Goal: Task Accomplishment & Management: Use online tool/utility

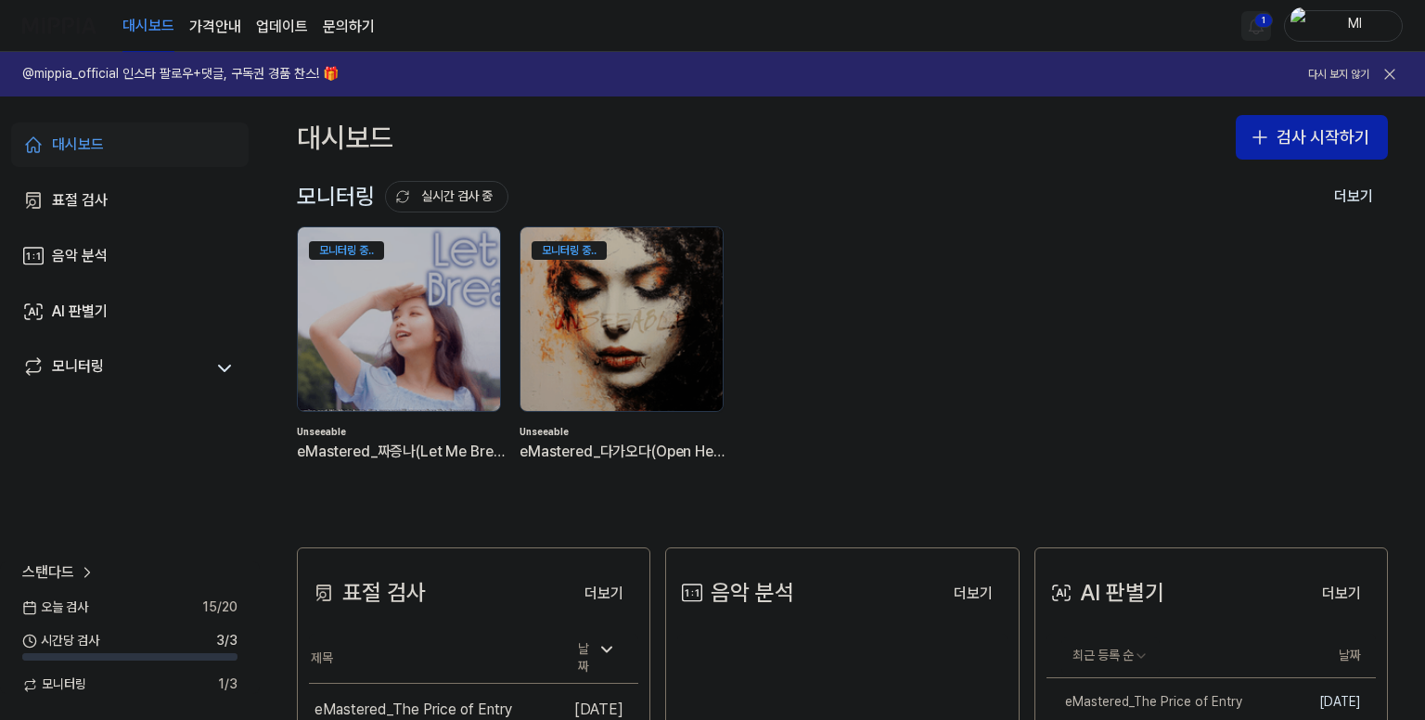
click at [1251, 19] on html "대시보드 가격안내 업데이트 문의하기 1 Ml @mippia_official 인스타 팔로우+댓글, 구독권 경품 찬스! 🎁 다시 보지 않기 대시보…" at bounding box center [712, 360] width 1425 height 720
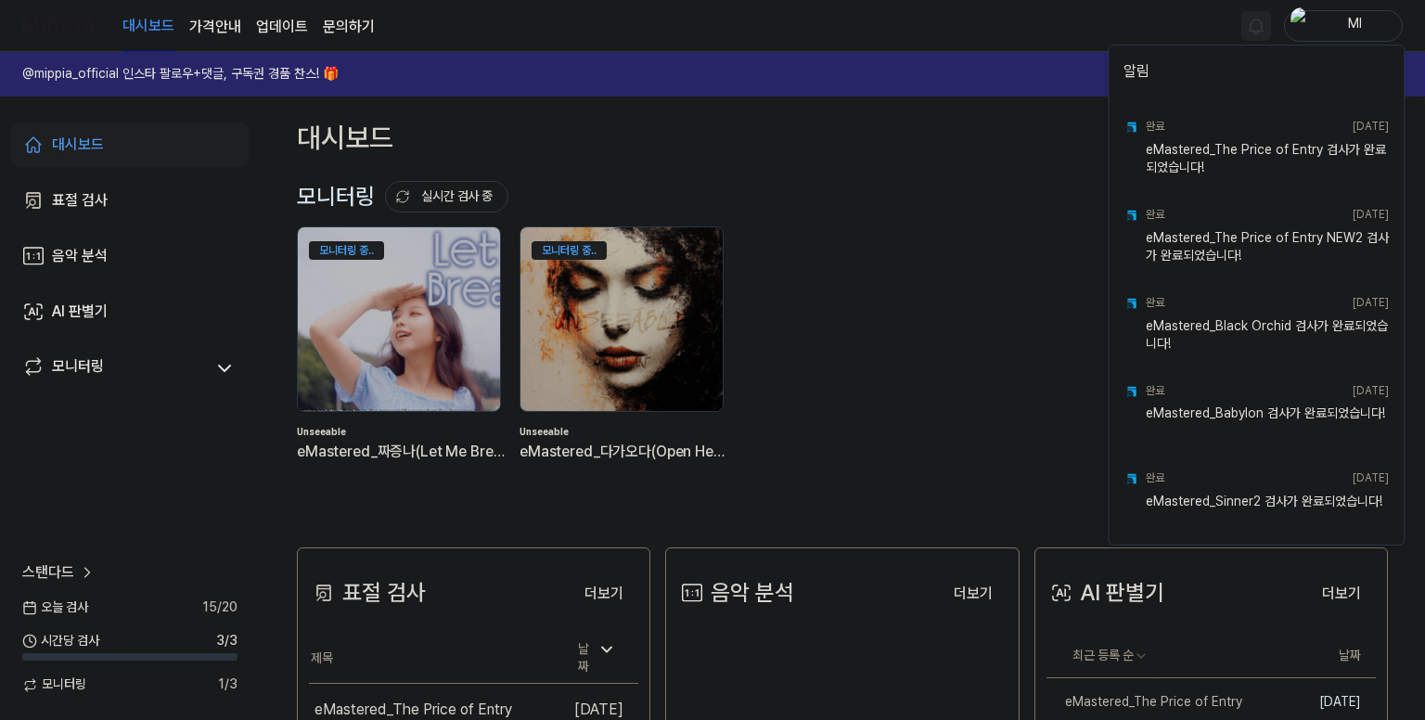
click at [983, 32] on html "대시보드 가격안내 업데이트 문의하기 Ml @mippia_official 인스타 팔로우+댓글, 구독권 경품 찬스! 🎁 다시 보지 않기 대시보드 …" at bounding box center [712, 360] width 1425 height 720
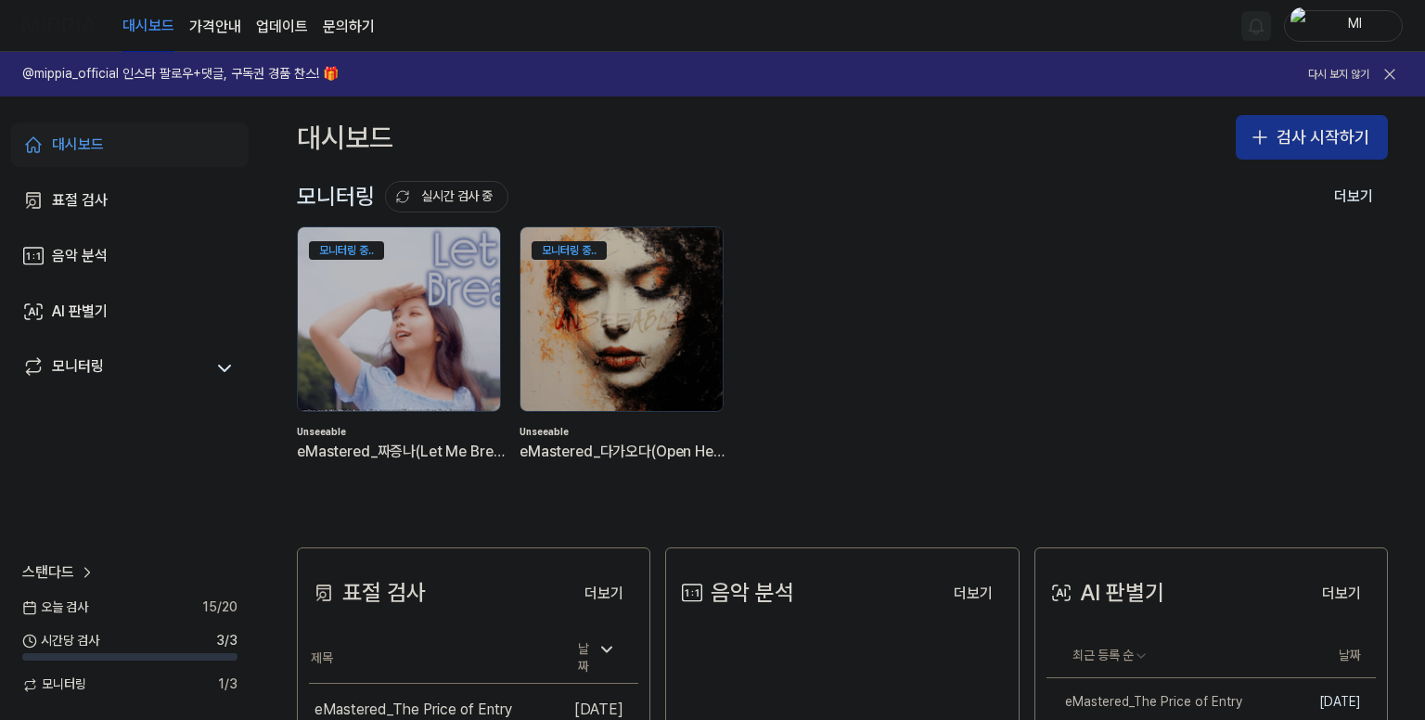
click at [1264, 150] on button "검사 시작하기" at bounding box center [1311, 137] width 152 height 45
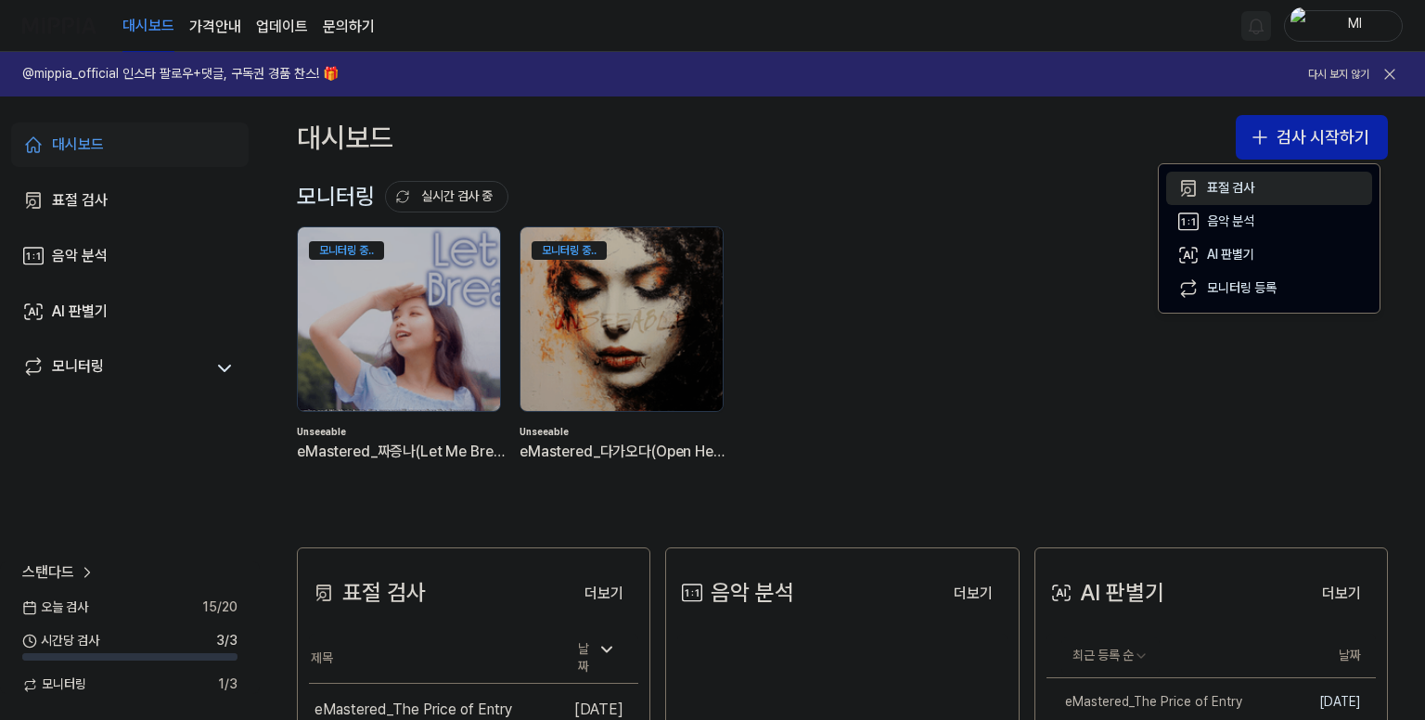
click at [1230, 187] on div "표절 검사" at bounding box center [1230, 188] width 47 height 19
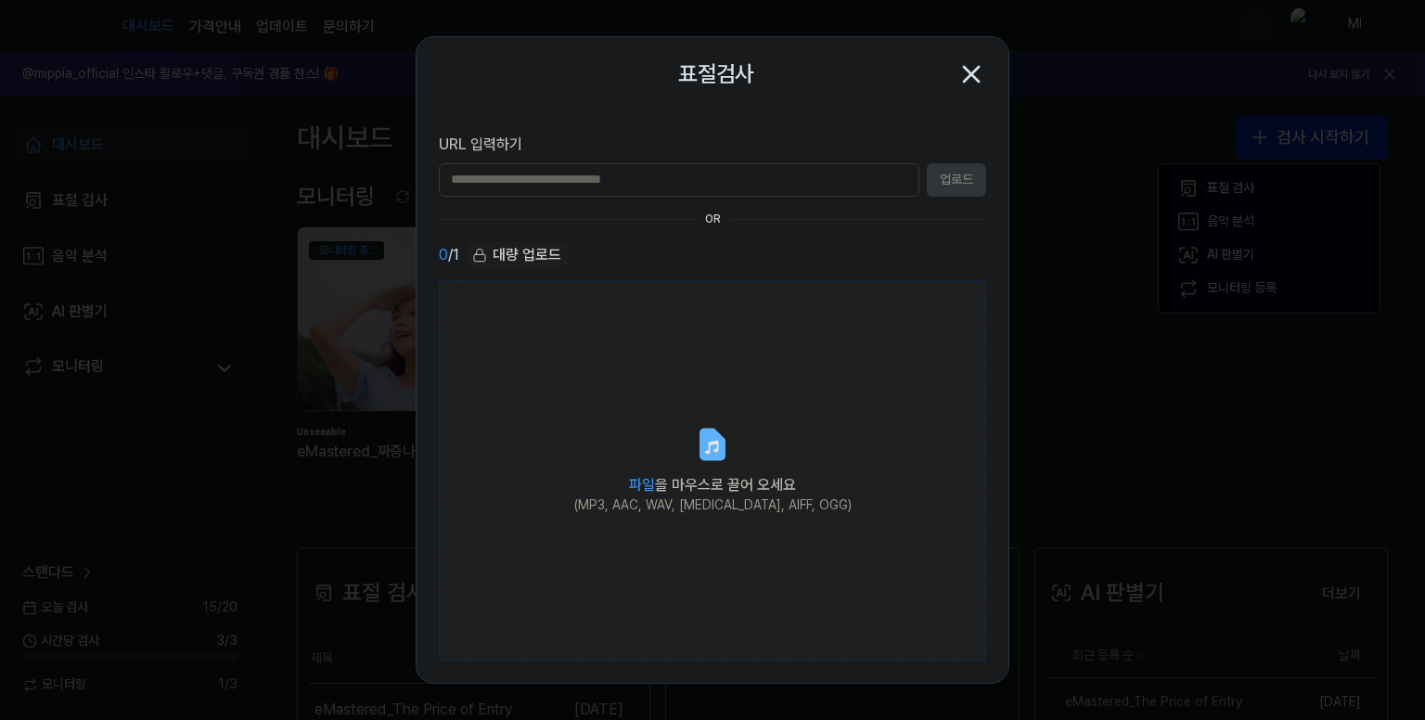
click at [686, 416] on label "파일 을 마우스로 끌어 오세요 (MP3, AAC, WAV, [MEDICAL_DATA], AIFF, OGG)" at bounding box center [712, 470] width 547 height 381
click at [0, 0] on input "파일 을 마우스로 끌어 오세요 (MP3, AAC, WAV, [MEDICAL_DATA], AIFF, OGG)" at bounding box center [0, 0] width 0 height 0
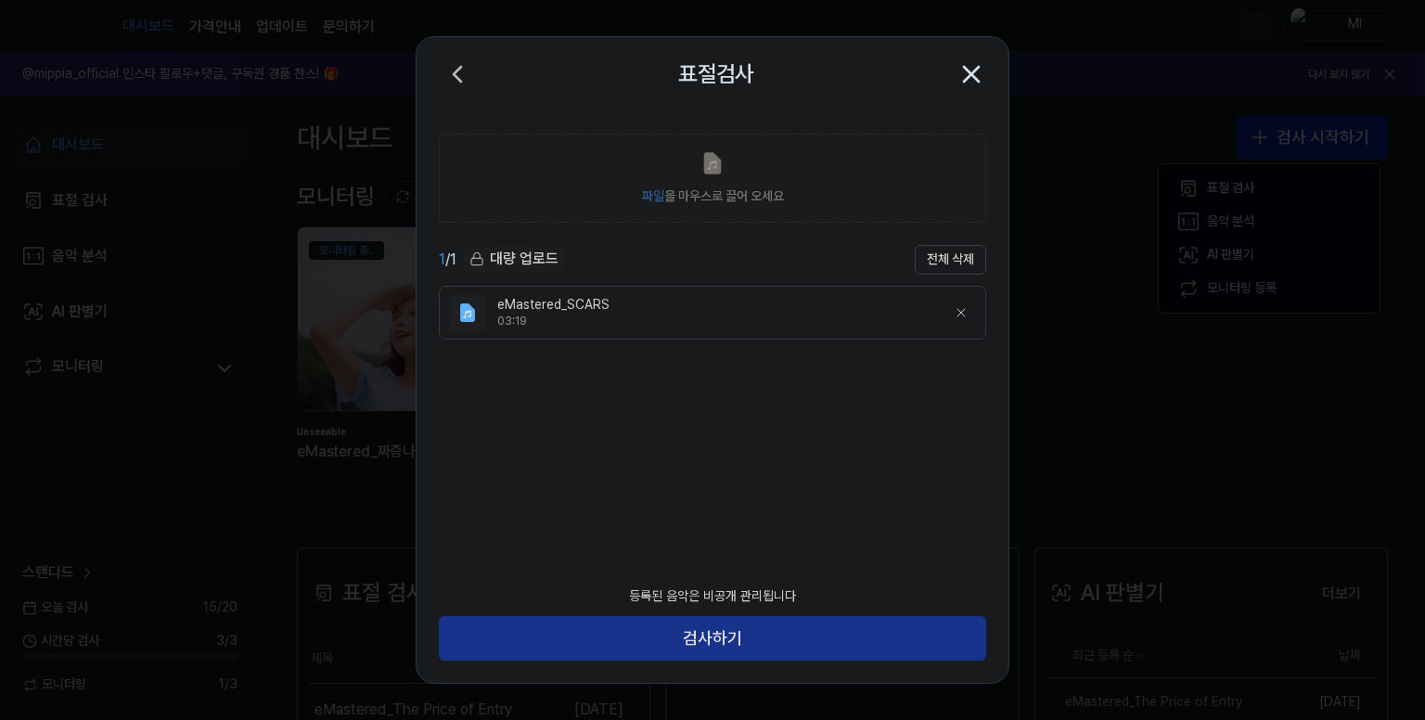
click at [783, 631] on button "검사하기" at bounding box center [712, 638] width 547 height 45
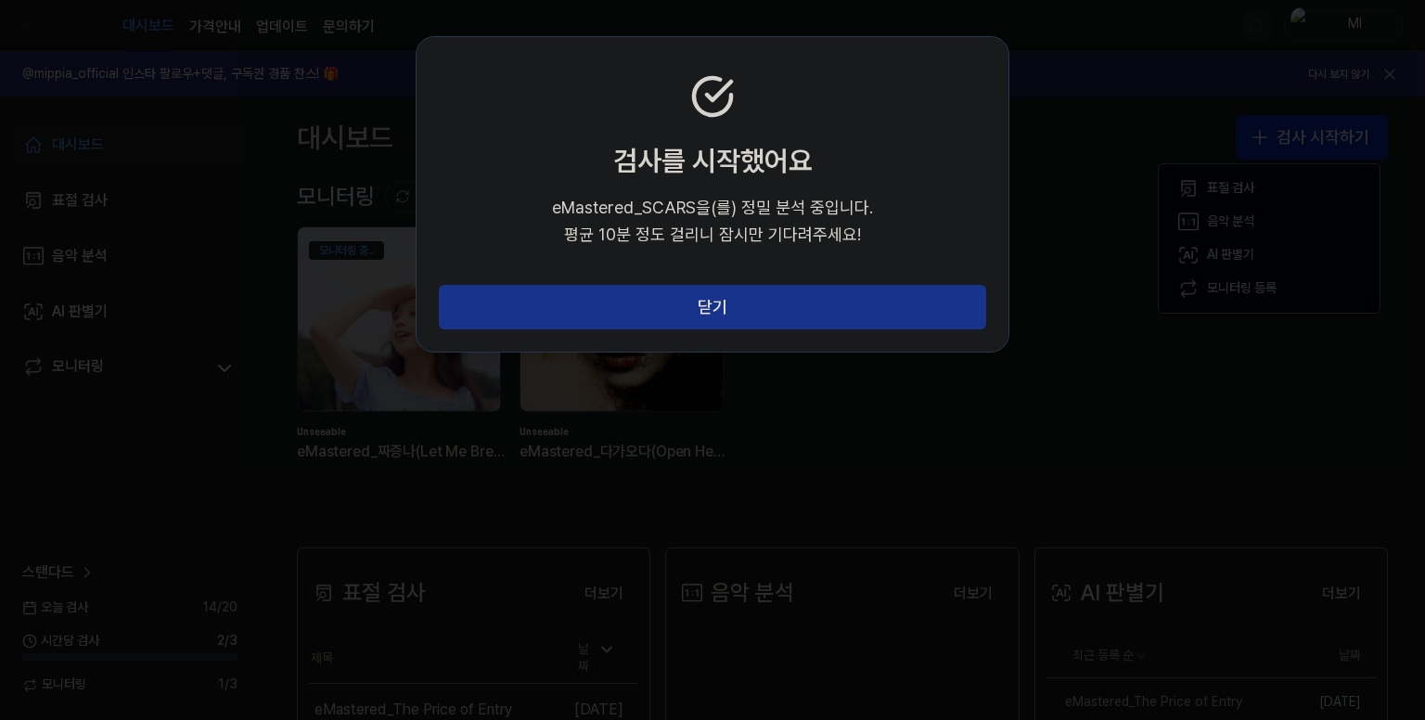
click at [730, 305] on button "닫기" at bounding box center [712, 307] width 547 height 45
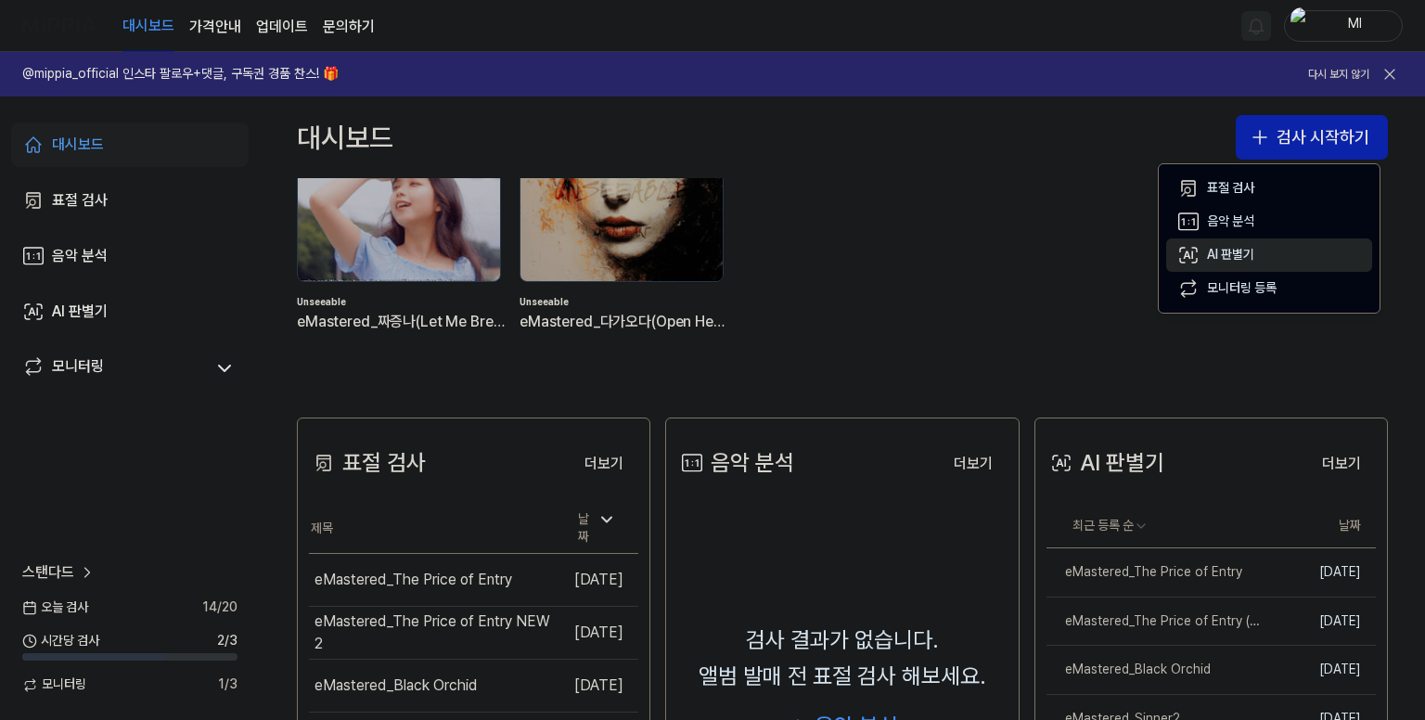
scroll to position [185, 0]
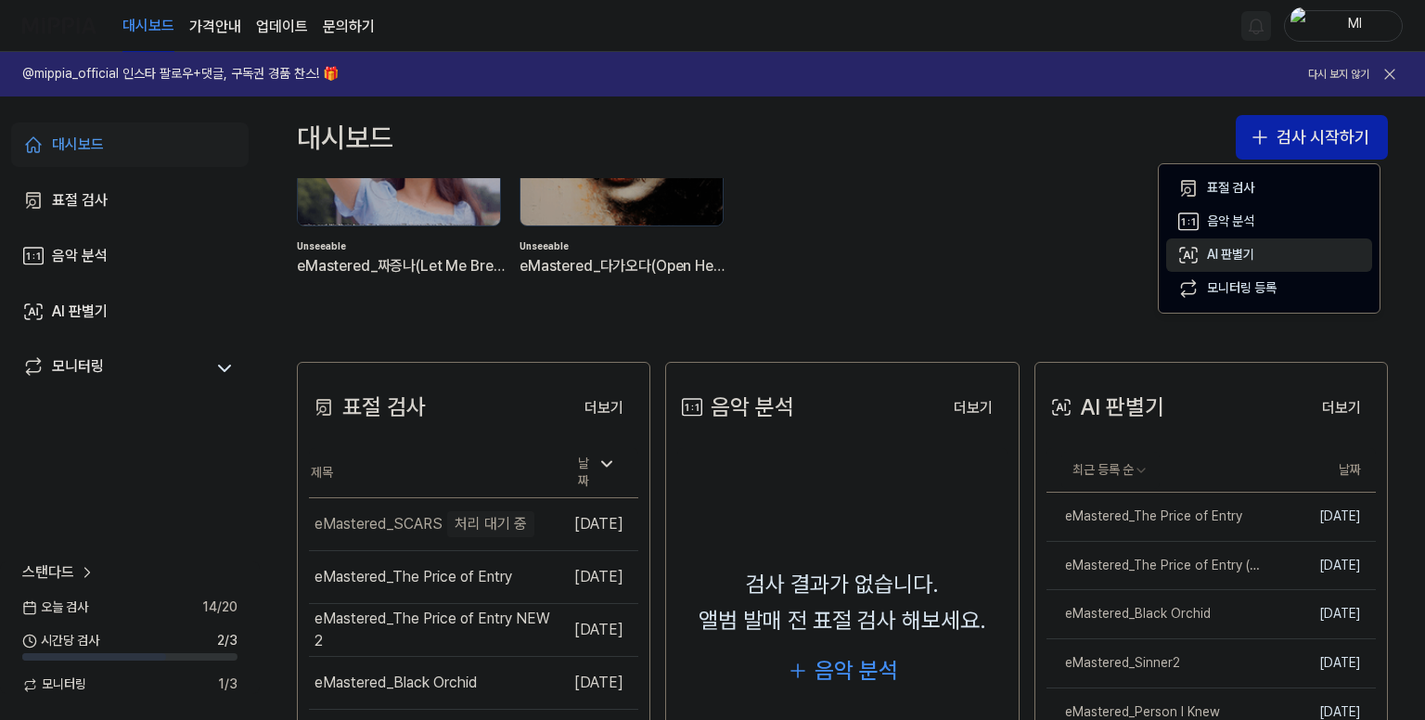
click at [1237, 249] on div "AI 판별기" at bounding box center [1230, 255] width 47 height 19
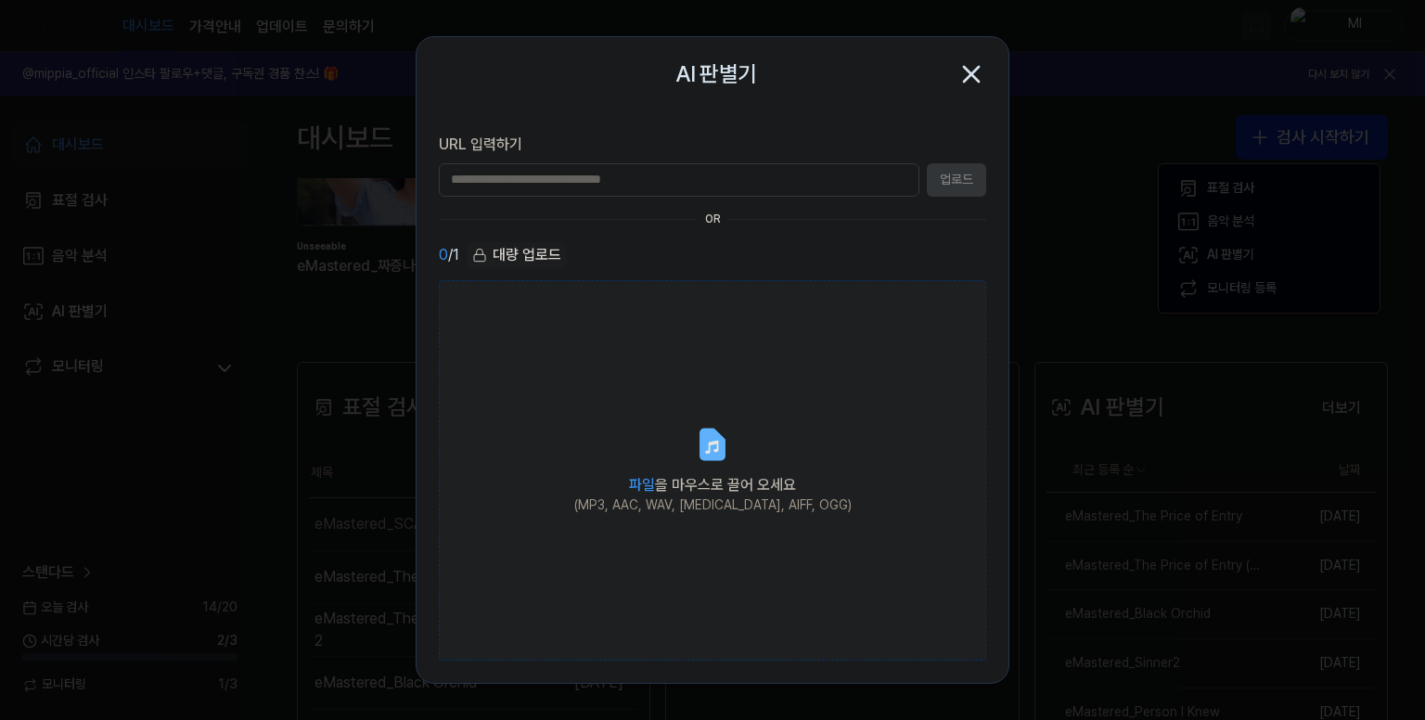
click at [668, 445] on label "파일 을 마우스로 끌어 오세요 (MP3, AAC, WAV, [MEDICAL_DATA], AIFF, OGG)" at bounding box center [712, 470] width 547 height 381
click at [0, 0] on input "파일 을 마우스로 끌어 오세요 (MP3, AAC, WAV, [MEDICAL_DATA], AIFF, OGG)" at bounding box center [0, 0] width 0 height 0
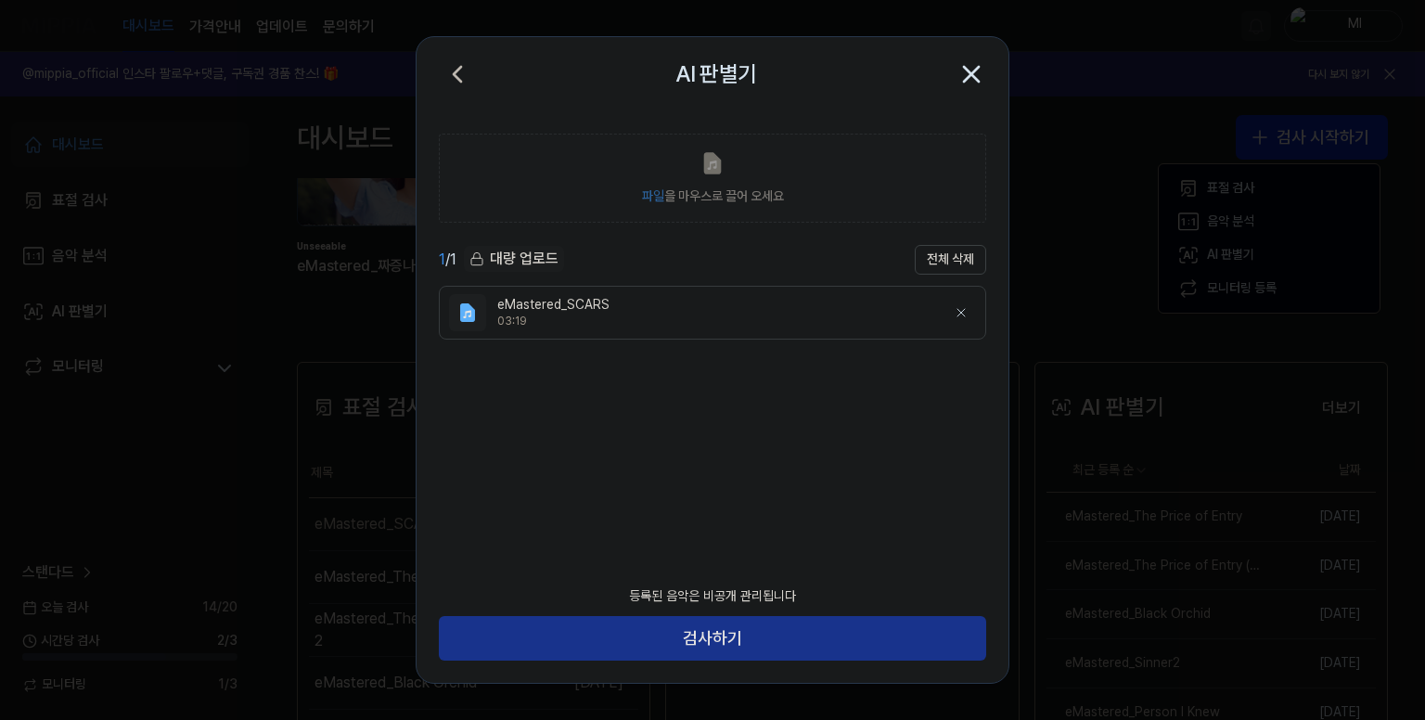
click at [738, 638] on button "검사하기" at bounding box center [712, 638] width 547 height 45
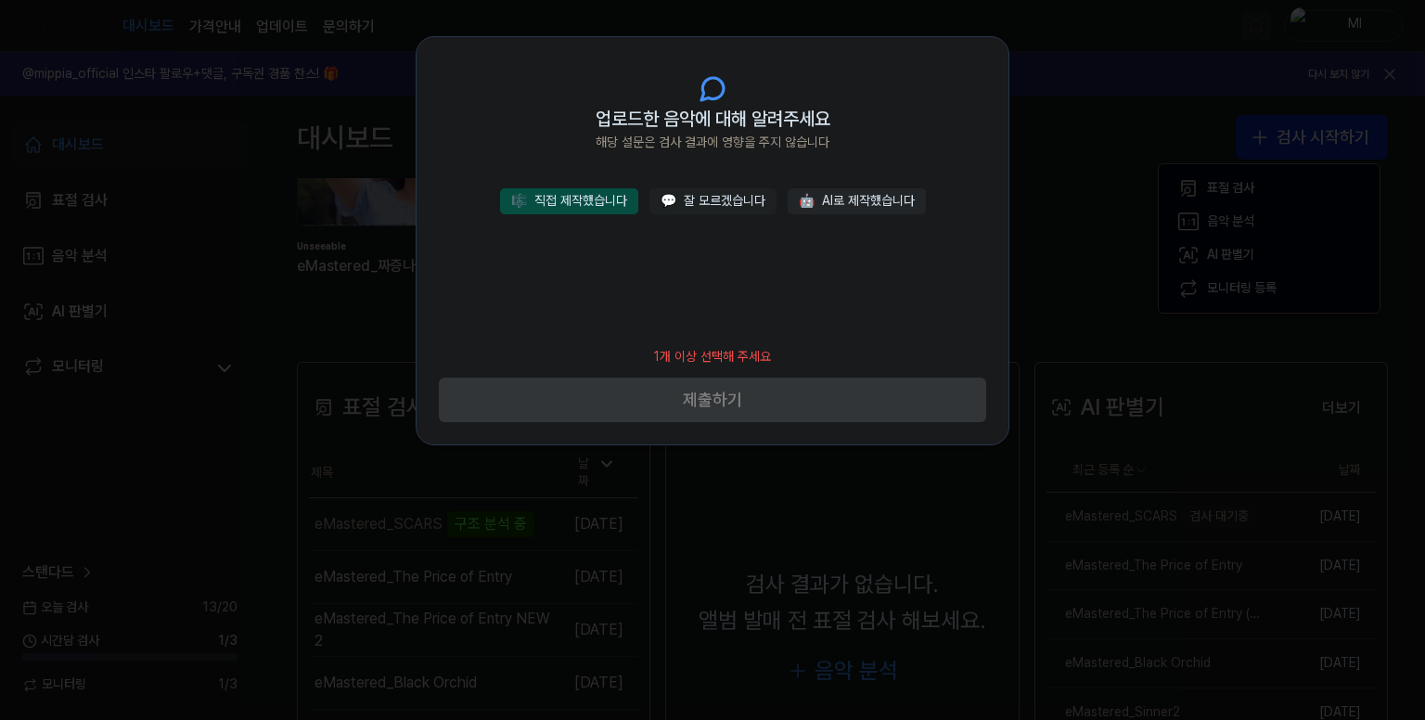
click at [597, 196] on button "🎼 직접 제작했습니다" at bounding box center [569, 201] width 138 height 26
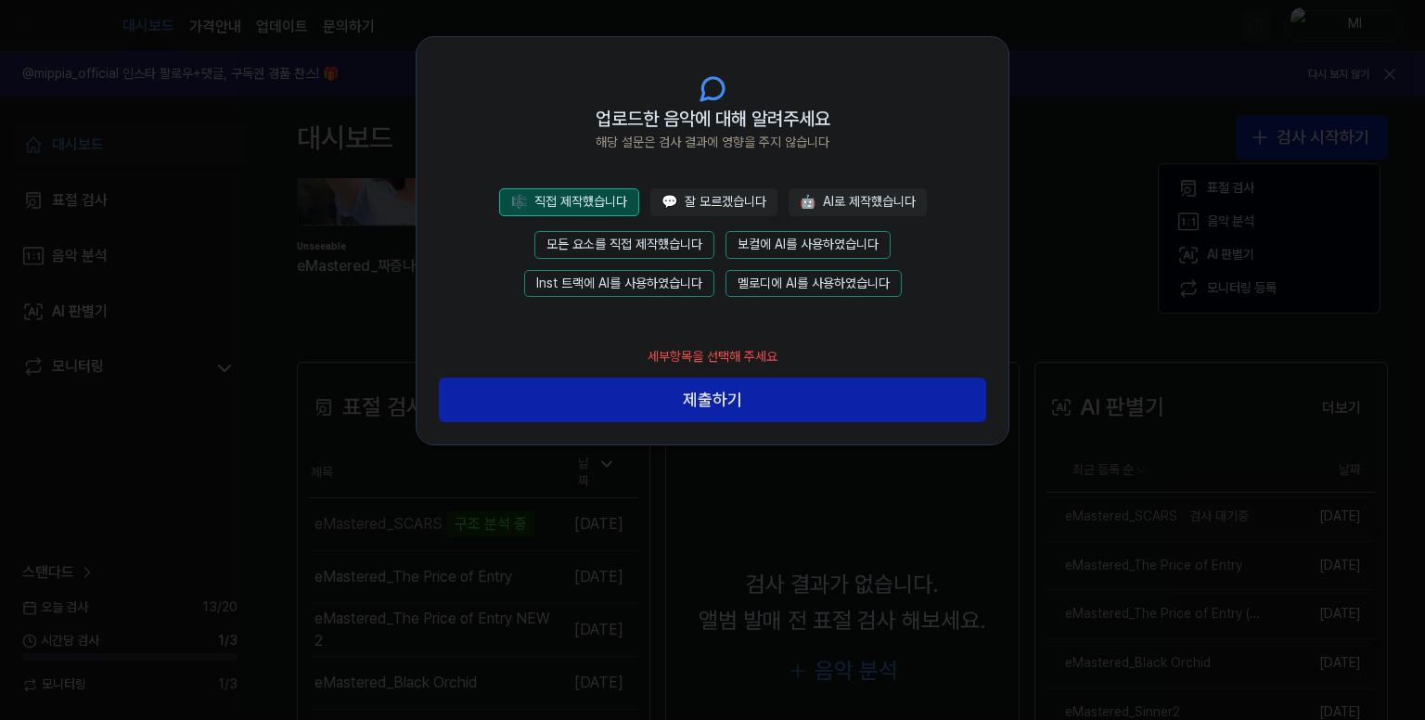
click at [657, 237] on button "모든 요소를 직접 제작했습니다" at bounding box center [624, 245] width 180 height 28
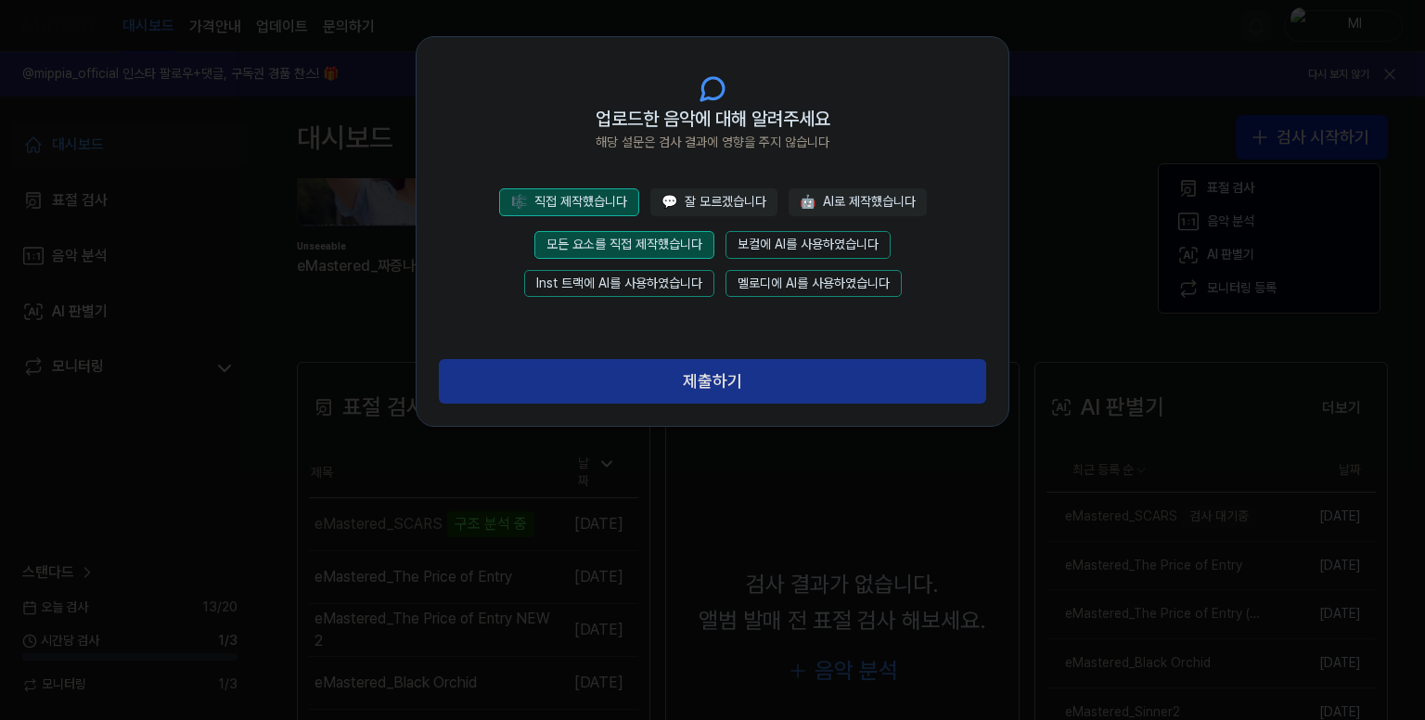
click at [718, 384] on button "제출하기" at bounding box center [712, 381] width 547 height 45
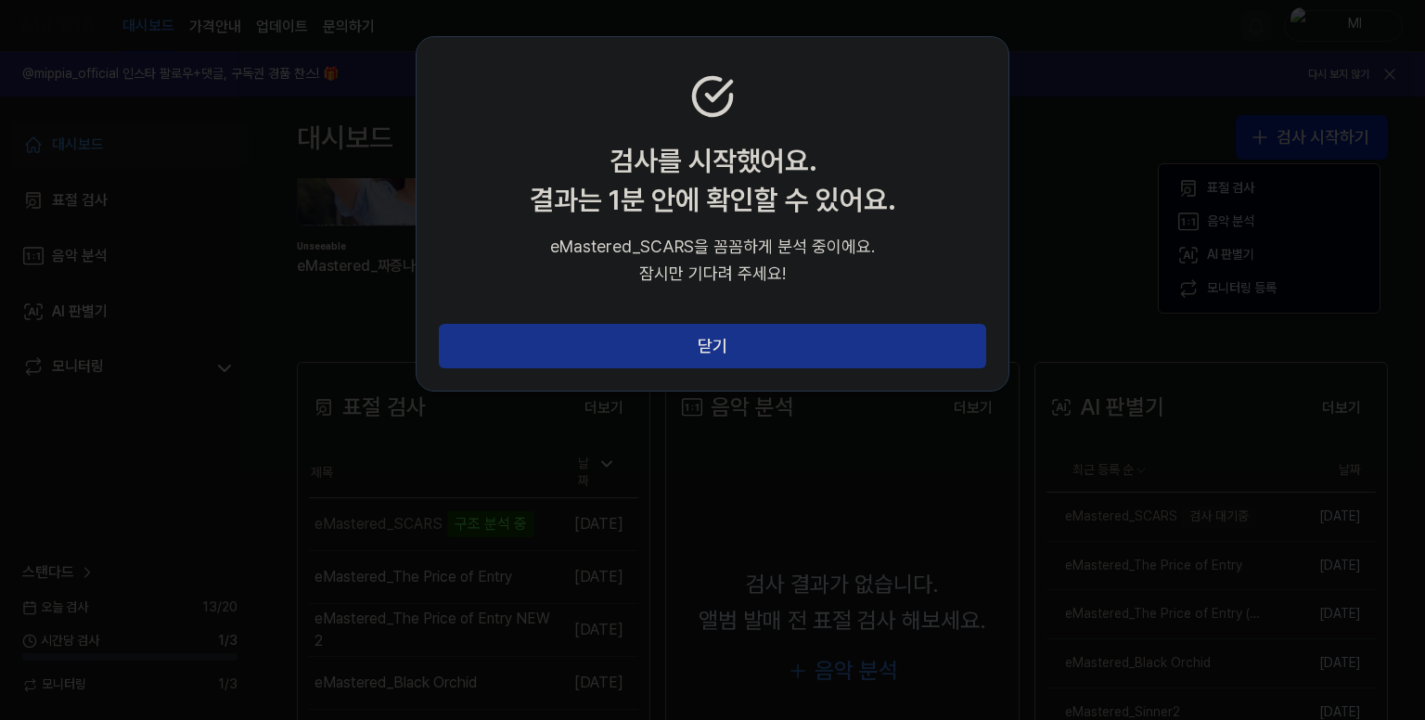
click at [727, 341] on button "닫기" at bounding box center [712, 346] width 547 height 45
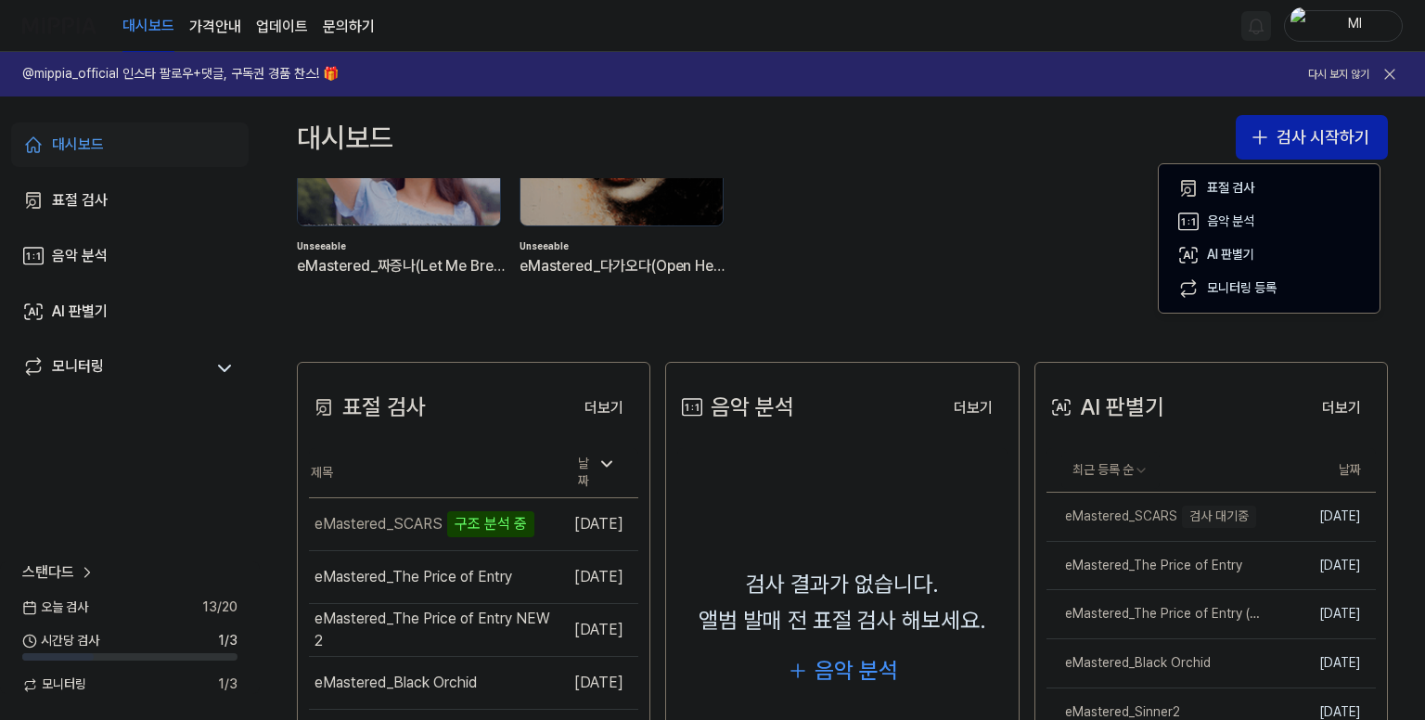
click at [1023, 169] on div "대시보드 검사 시작하기" at bounding box center [842, 137] width 1165 height 82
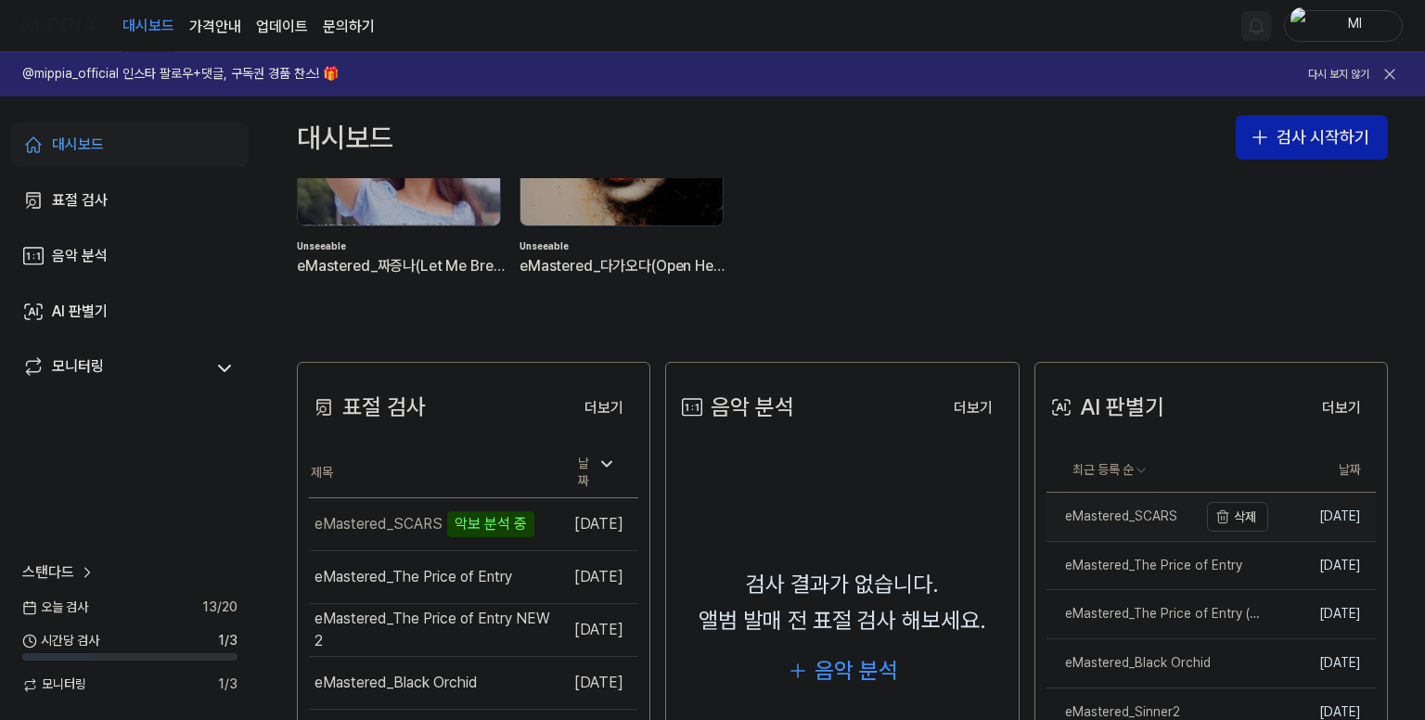
click at [1116, 517] on div "eMastered_SCARS" at bounding box center [1111, 516] width 131 height 19
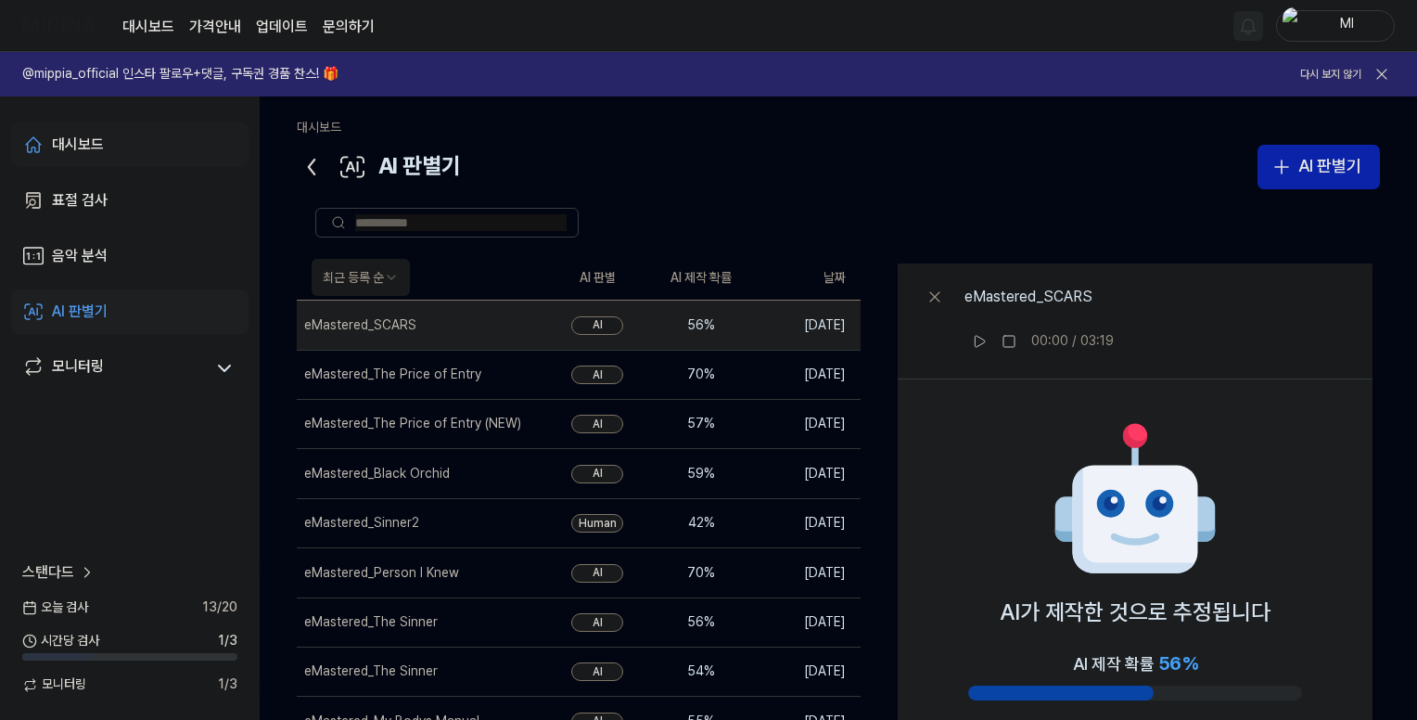
click at [83, 144] on div "대시보드" at bounding box center [78, 145] width 52 height 22
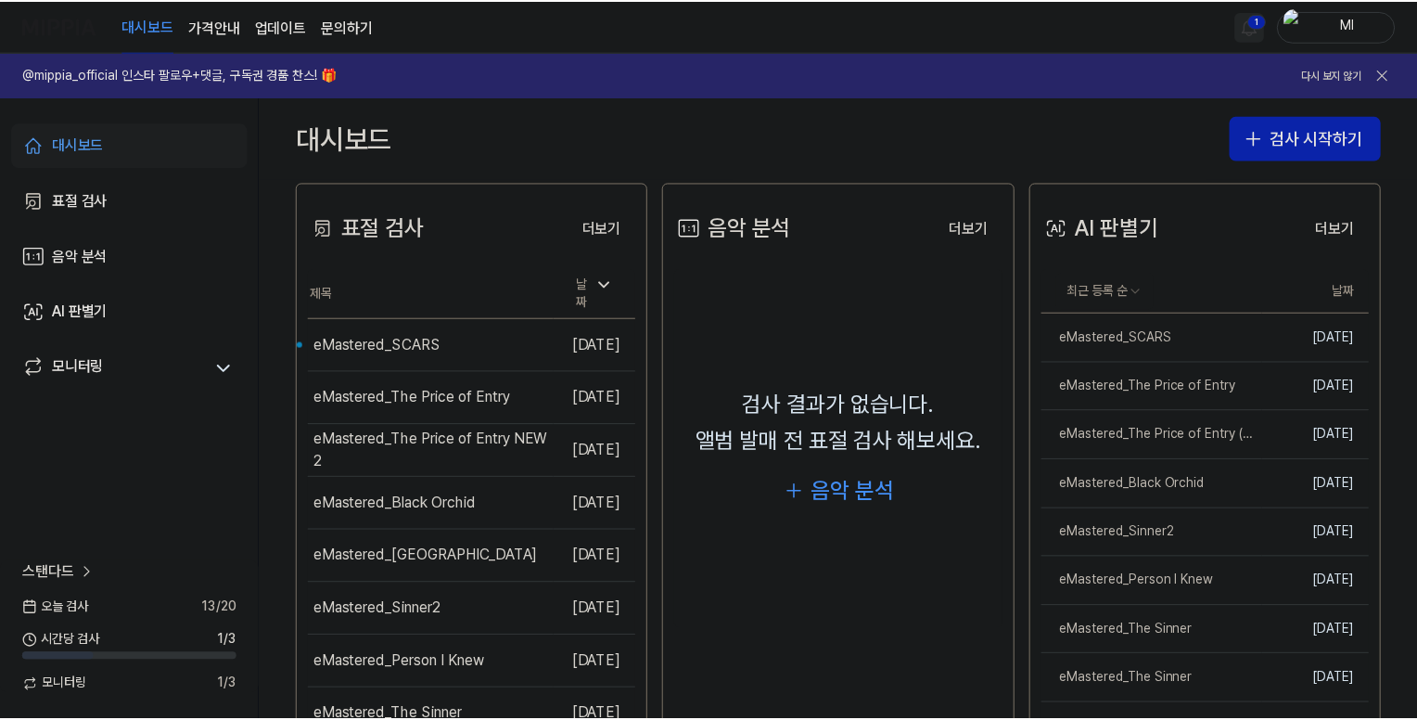
scroll to position [464, 0]
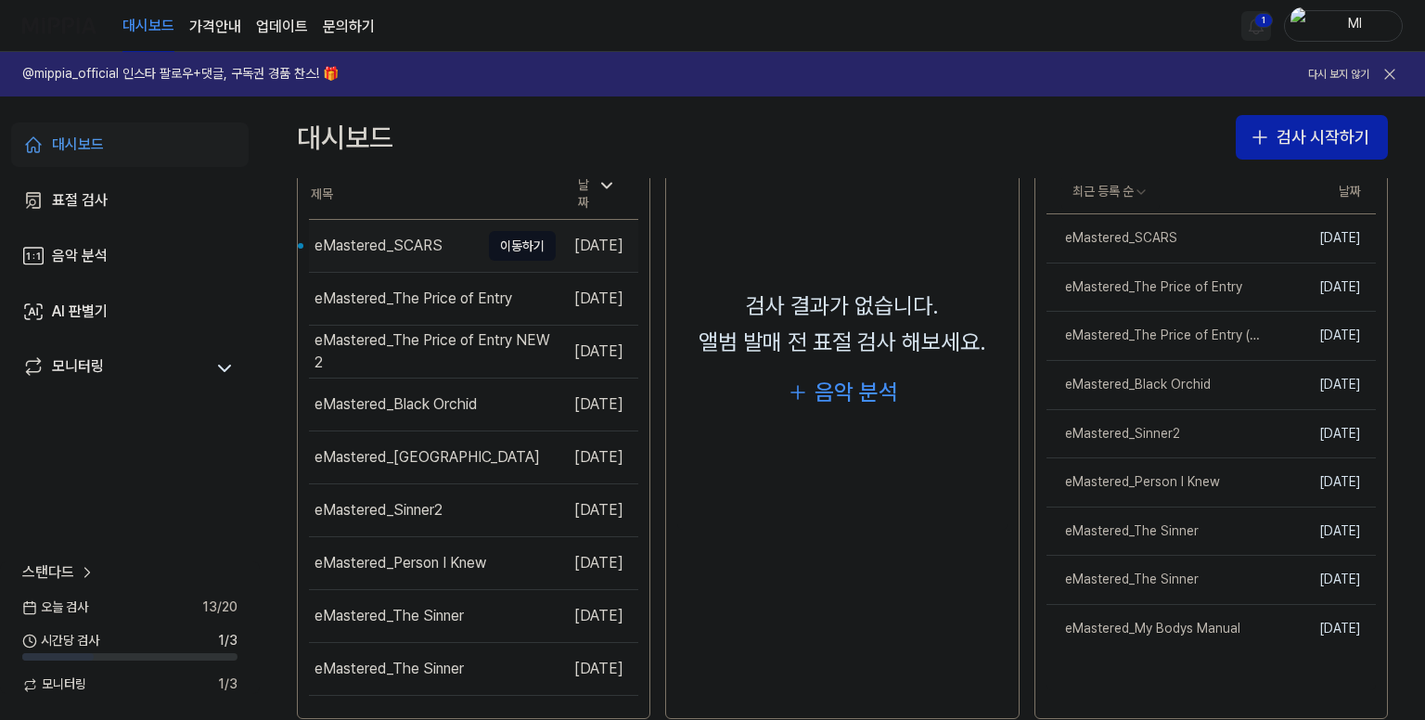
click at [382, 243] on div "eMastered_SCARS" at bounding box center [378, 246] width 128 height 22
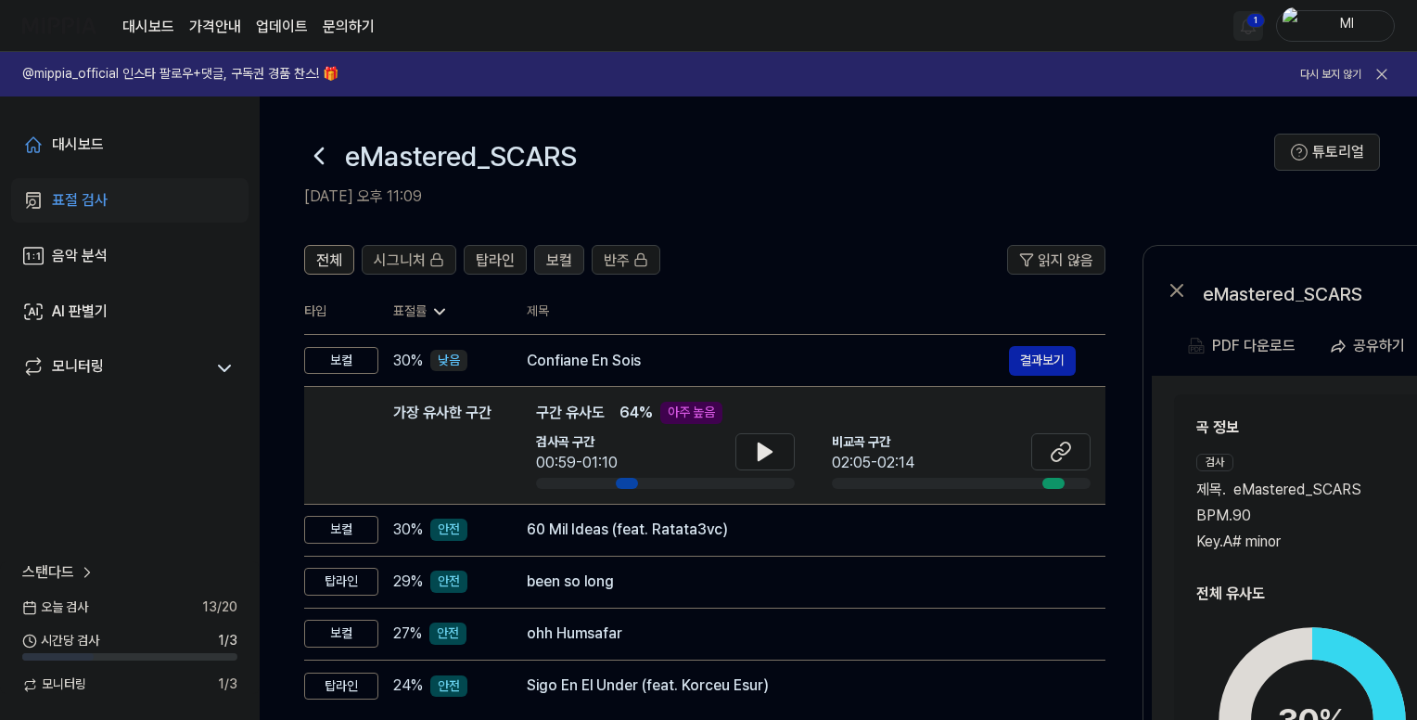
click at [564, 264] on span "보컬" at bounding box center [559, 260] width 26 height 22
click at [500, 263] on span "탑라인" at bounding box center [495, 260] width 39 height 22
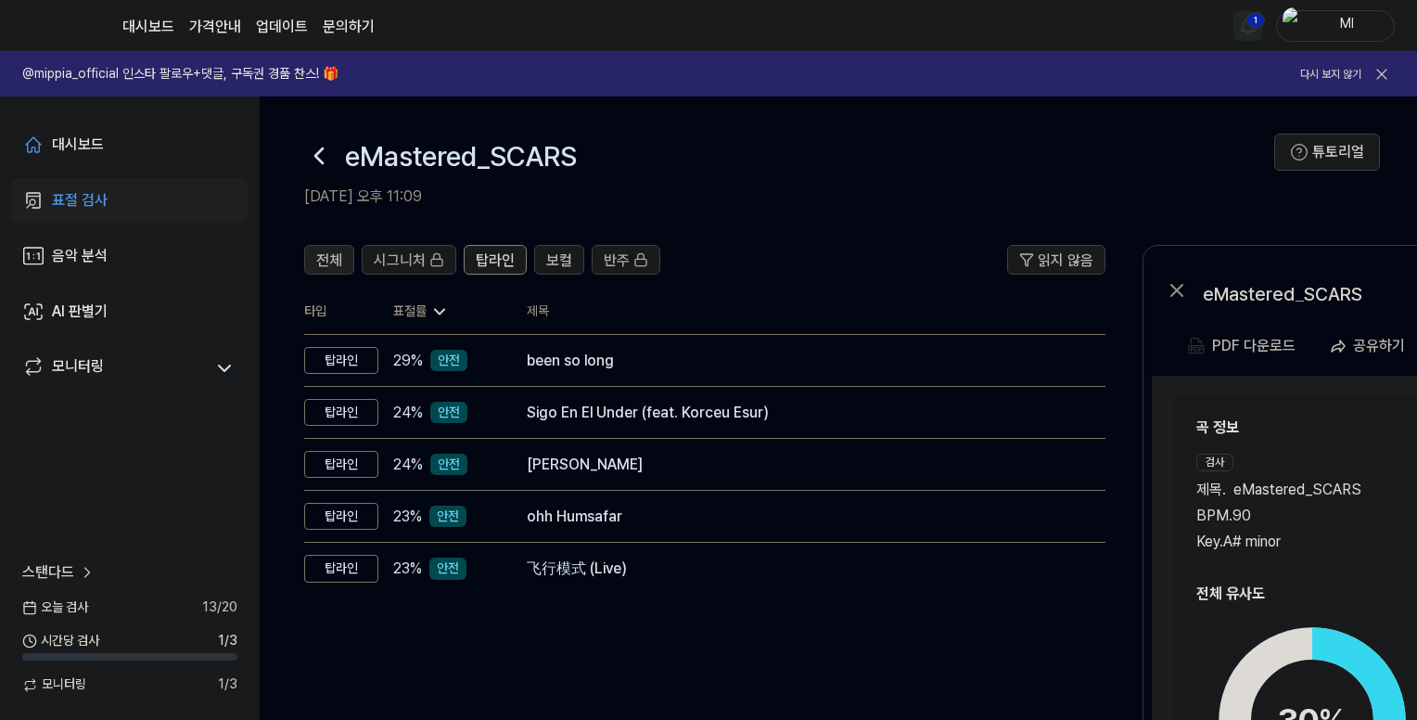
click at [332, 259] on span "전체" at bounding box center [329, 260] width 26 height 22
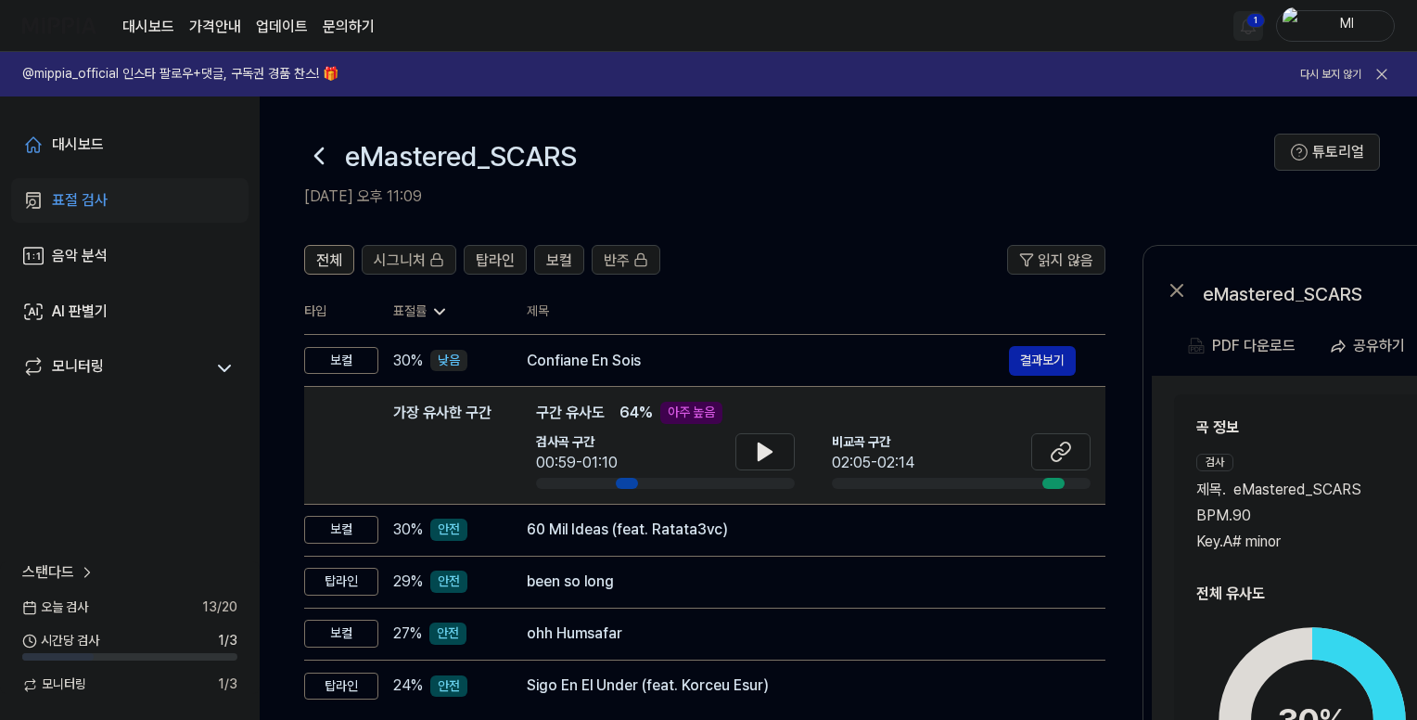
click at [1246, 22] on html "대시보드 가격안내 업데이트 문의하기 1 Ml @mippia_official 인스타 팔로우+댓글, 구독권 경품 찬스! 🎁 다시 보지 않기 대시보…" at bounding box center [708, 360] width 1417 height 720
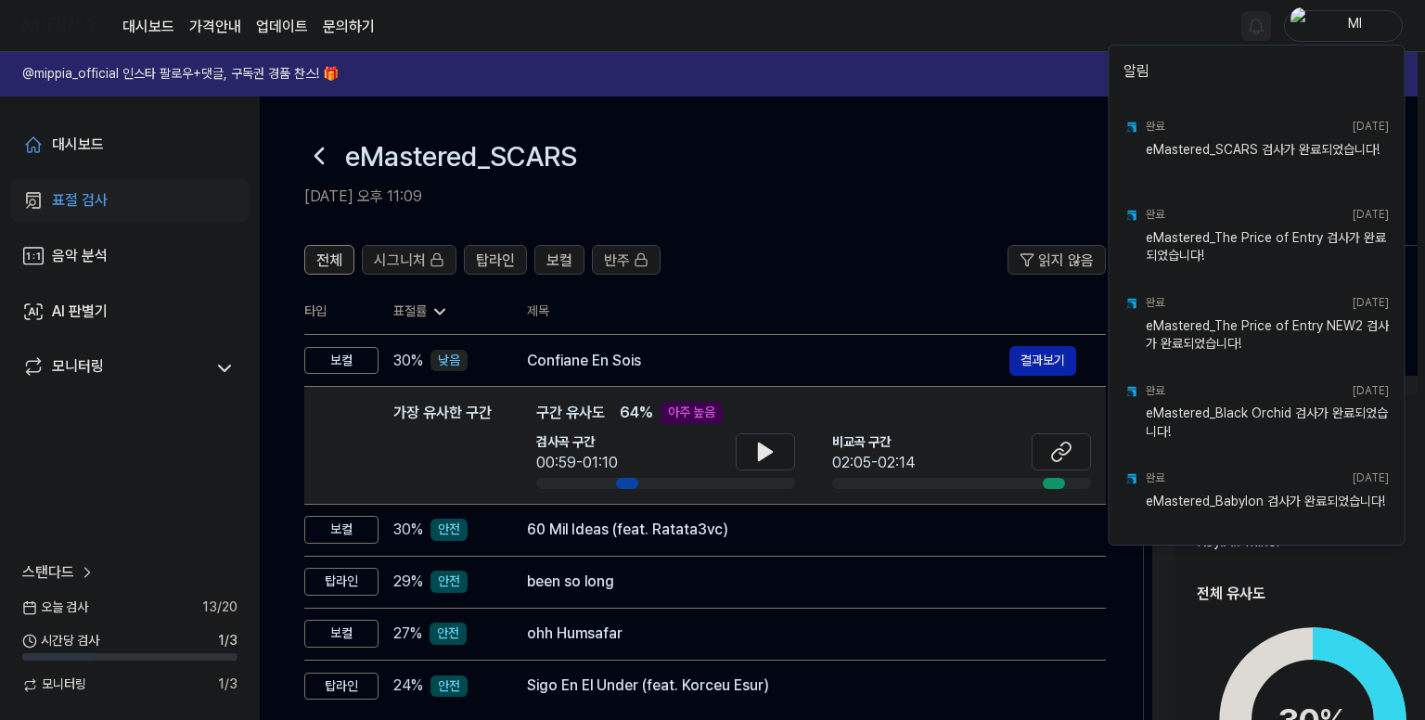
click at [992, 27] on html "대시보드 가격안내 업데이트 문의하기 Ml @mippia_official 인스타 팔로우+댓글, 구독권 경품 찬스! 🎁 다시 보지 않기 대시보드 …" at bounding box center [712, 360] width 1425 height 720
